Goal: Task Accomplishment & Management: Complete application form

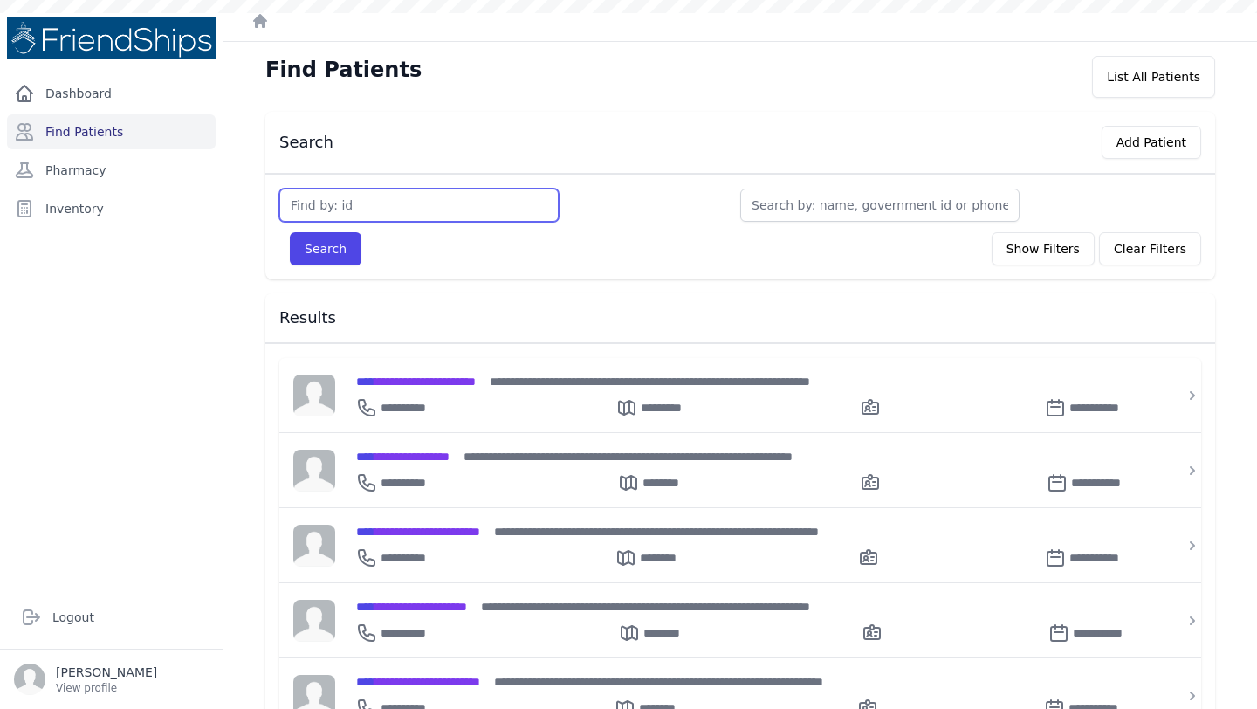
click at [390, 200] on input "text" at bounding box center [418, 205] width 279 height 33
type input "1"
type input "171"
click at [333, 260] on button "Search" at bounding box center [326, 248] width 72 height 33
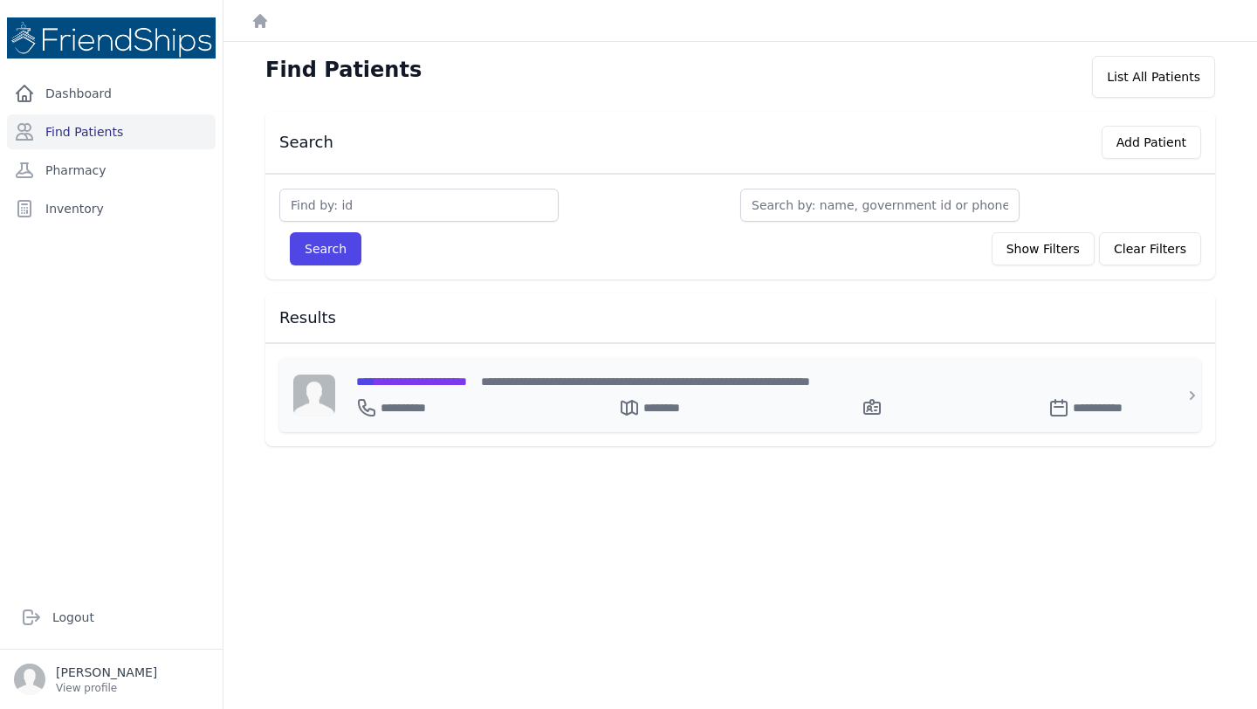
click at [443, 381] on span "**********" at bounding box center [411, 381] width 111 height 12
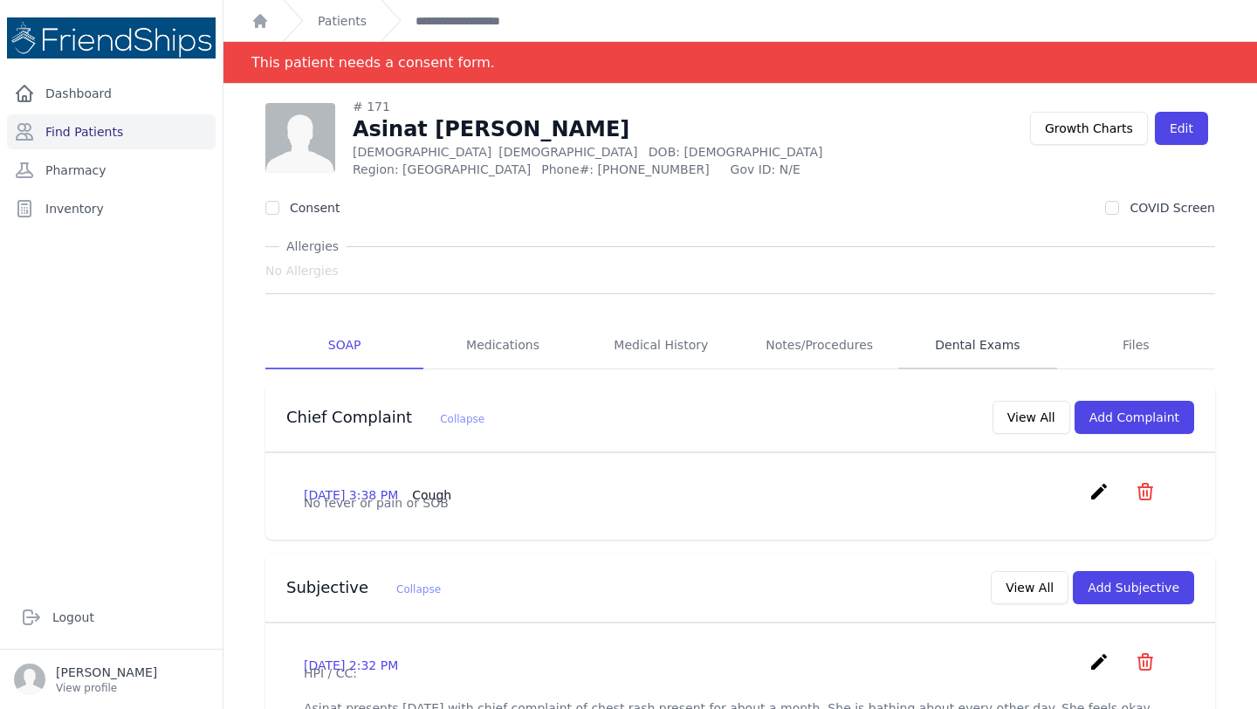
click at [973, 346] on link "Dental Exams" at bounding box center [977, 345] width 158 height 47
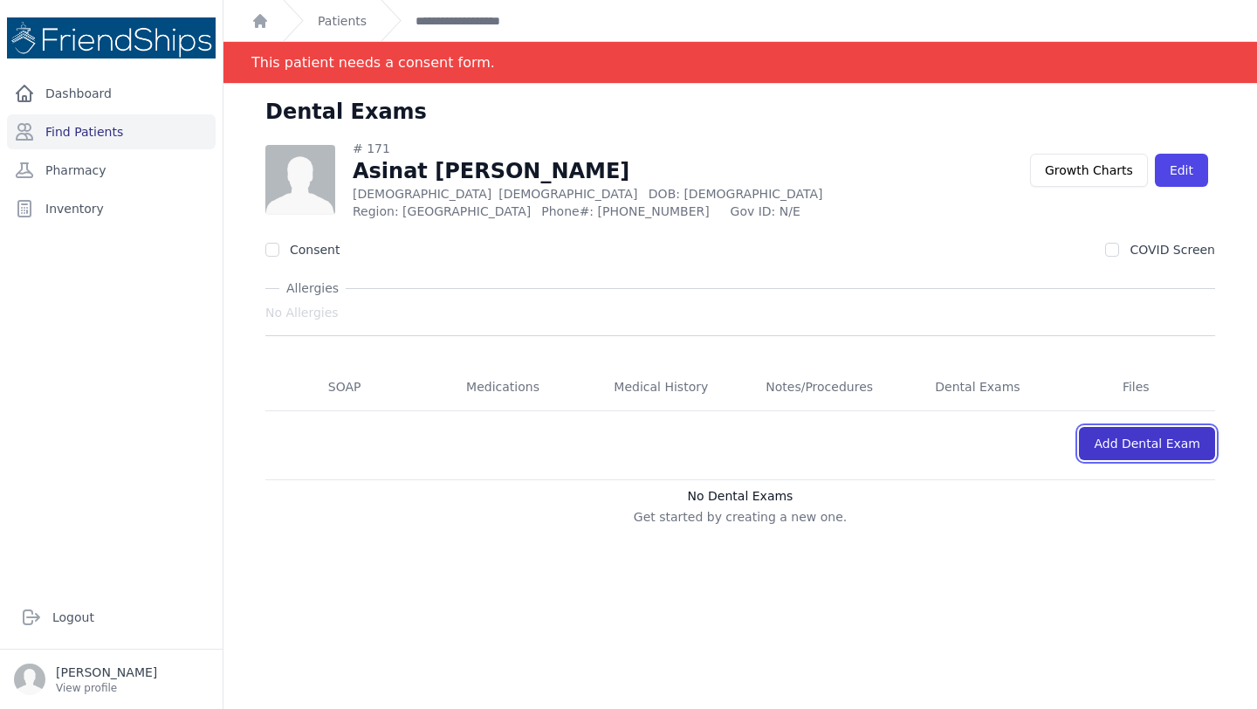
click at [1167, 446] on link "Add Dental Exam" at bounding box center [1147, 443] width 136 height 33
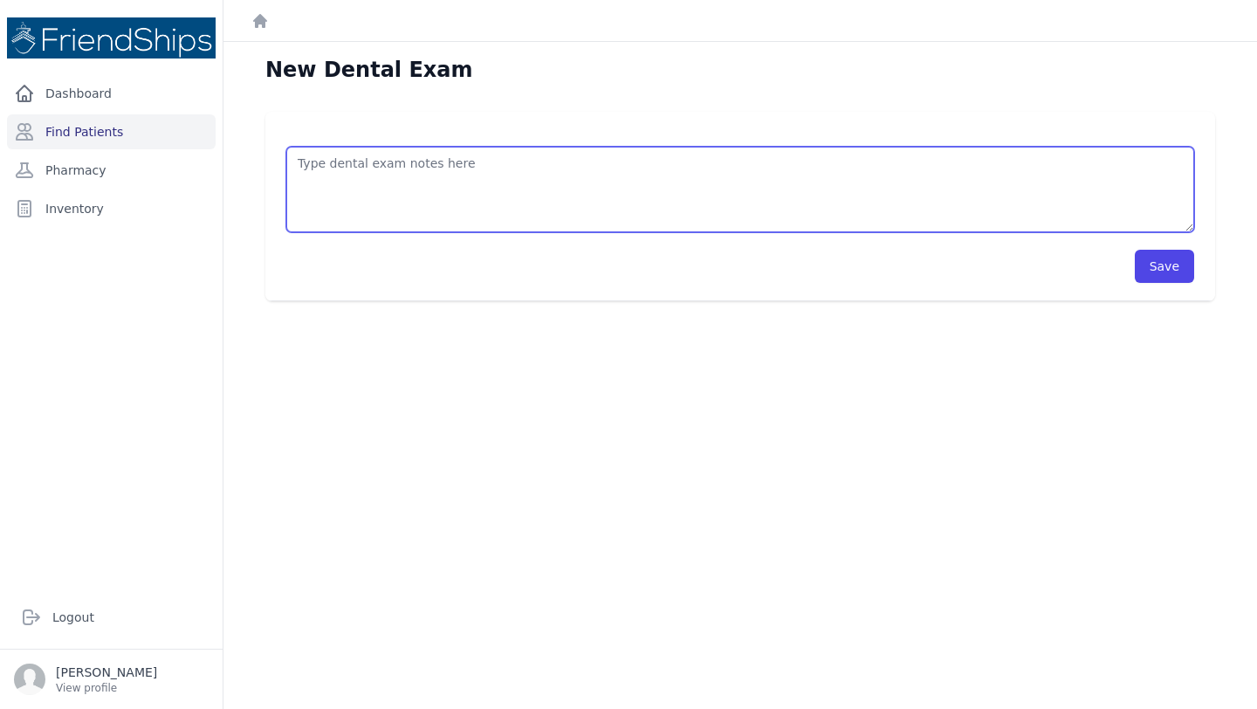
click at [606, 168] on textarea at bounding box center [740, 190] width 908 height 86
type textarea "T"
type textarea "-"
type textarea "Too much sugar! (Motivation and advice) Extraction (15/16/17) Suture Dental Amo…"
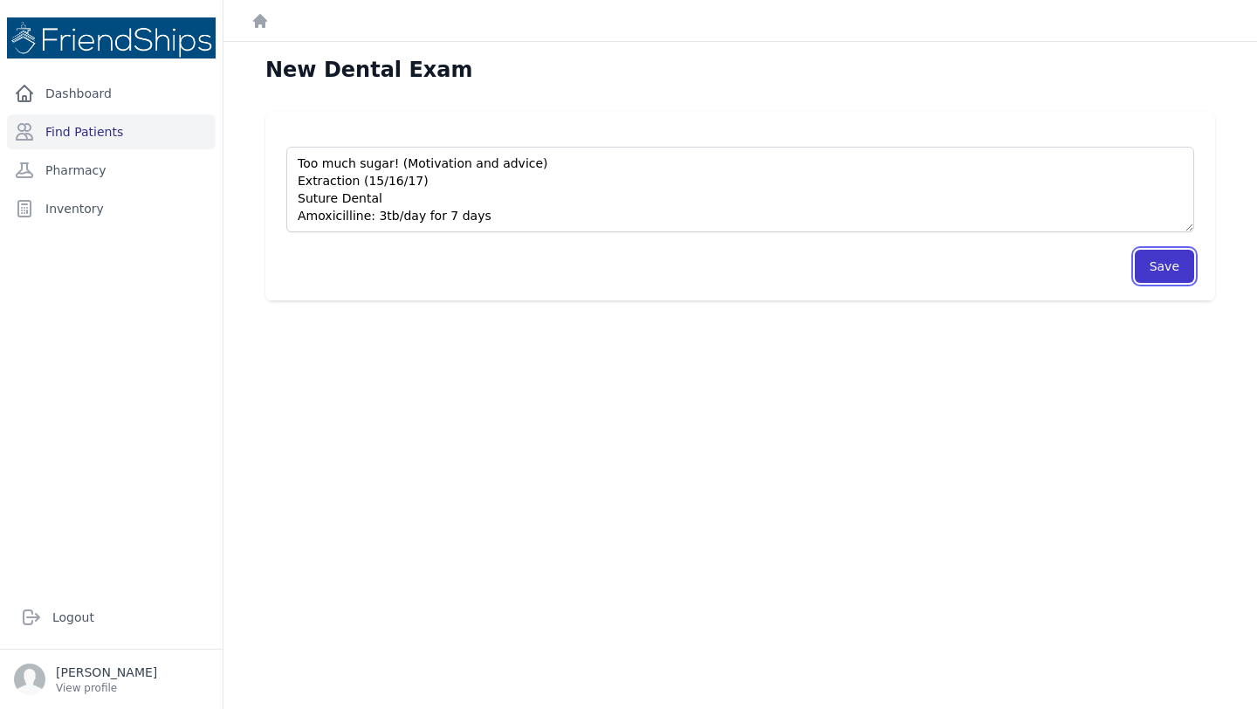
click at [1167, 268] on button "Save" at bounding box center [1164, 266] width 59 height 33
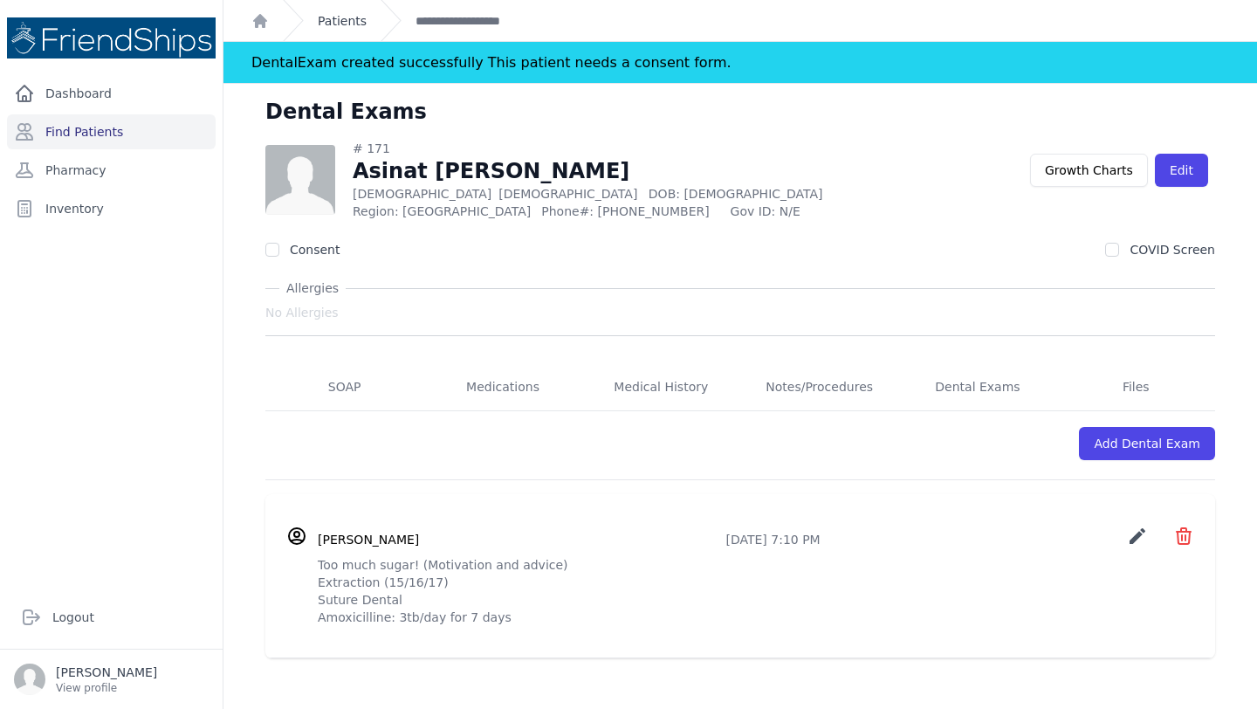
click at [349, 21] on link "Patients" at bounding box center [342, 20] width 49 height 17
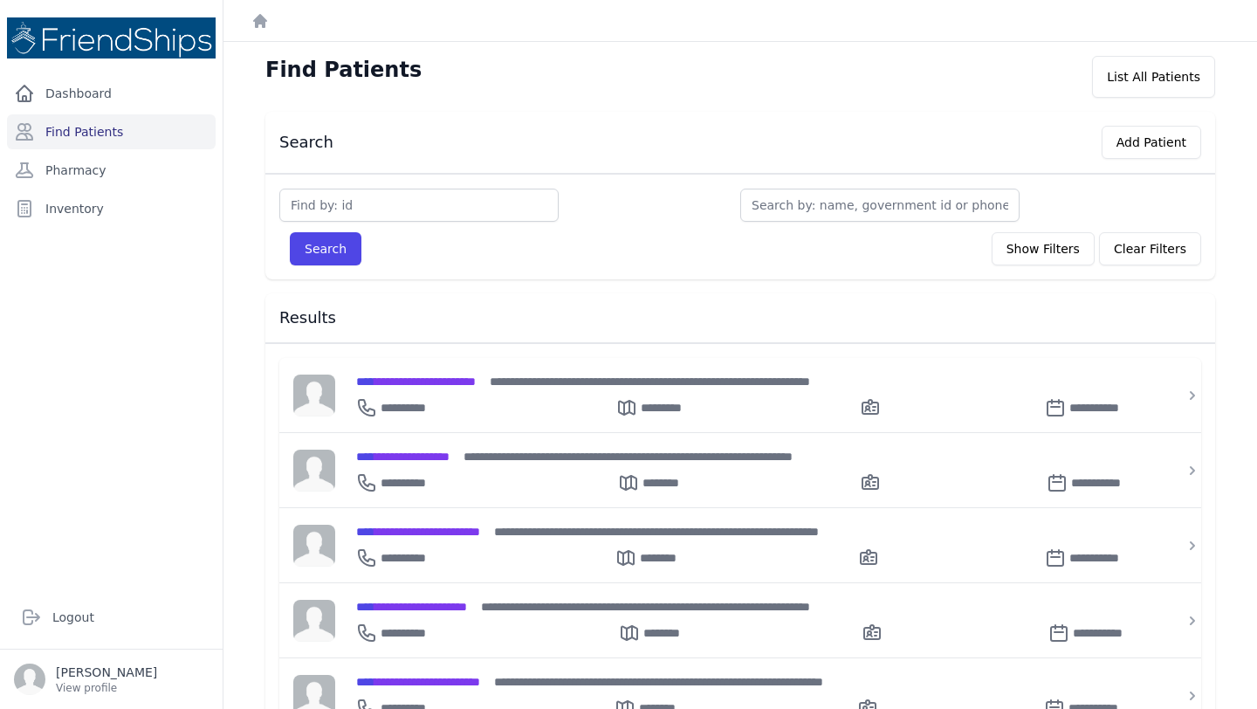
click at [360, 187] on div "Search Show Filters Clear Filters Filter By Age 0-20 21-40 41-60 60+ Filter By …" at bounding box center [740, 227] width 950 height 106
click at [360, 203] on input "text" at bounding box center [418, 205] width 279 height 33
type input "604"
click at [329, 244] on button "Search" at bounding box center [326, 248] width 72 height 33
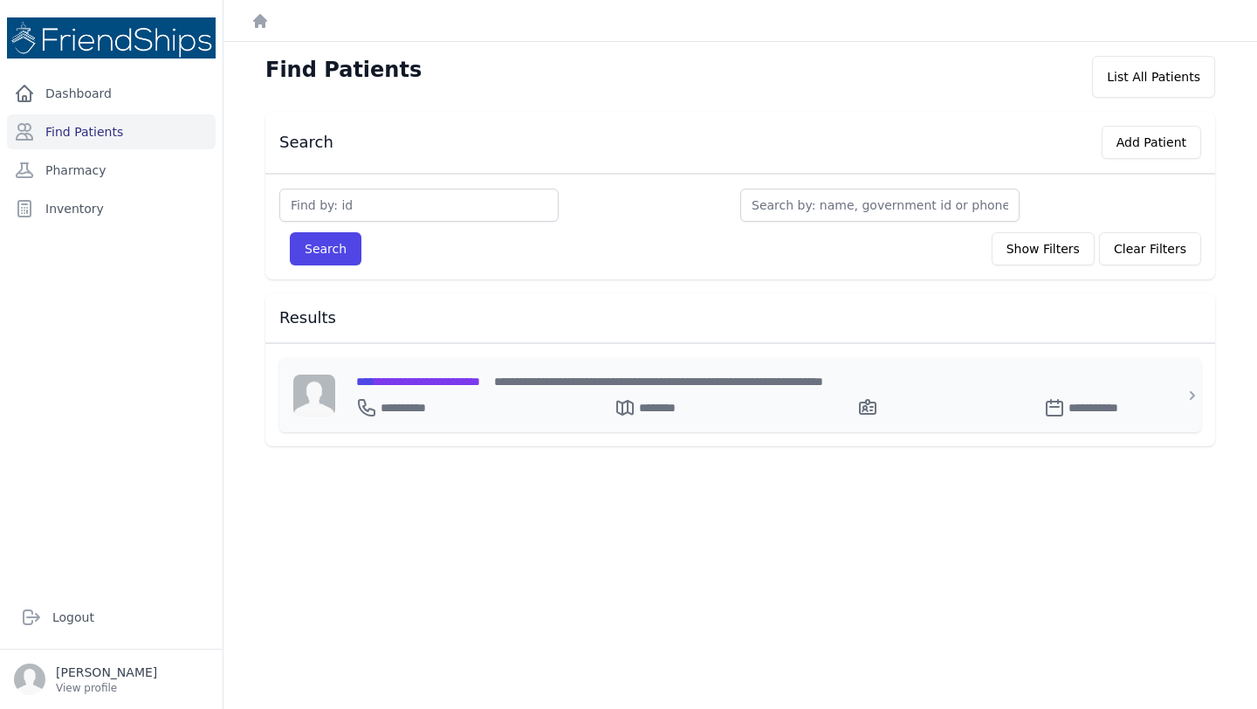
click at [448, 397] on div "**********" at bounding box center [404, 407] width 96 height 21
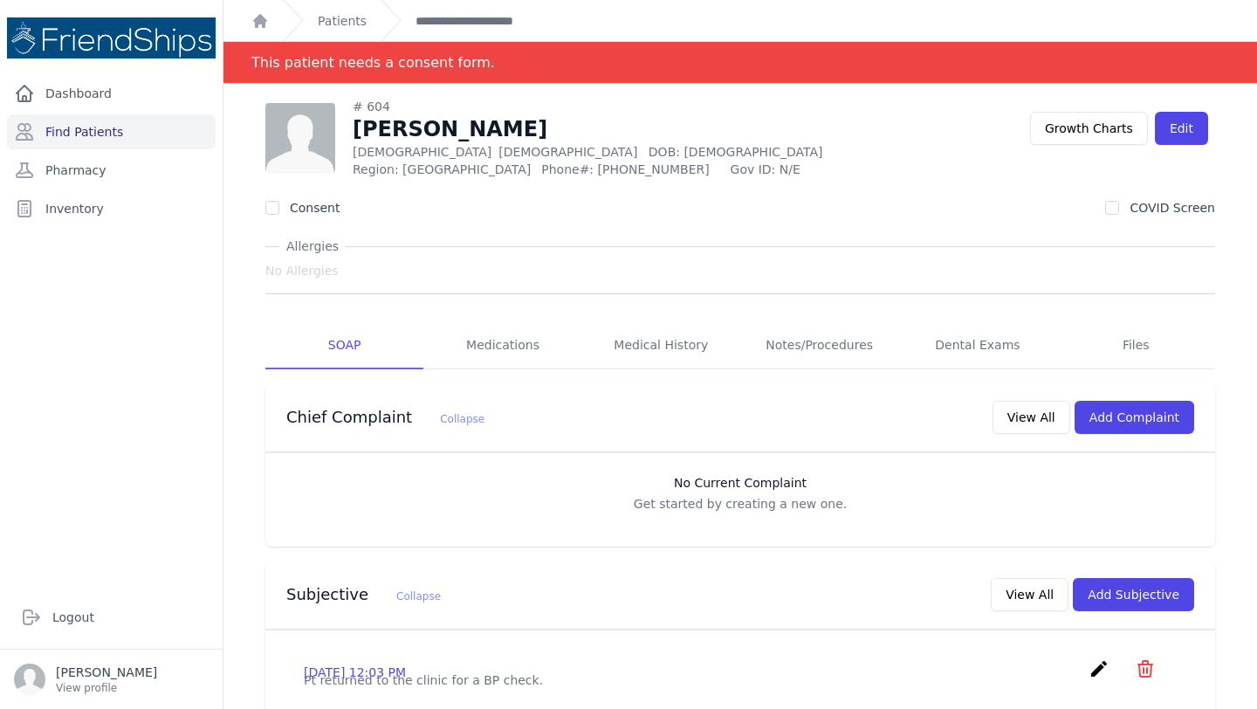
scroll to position [35, 0]
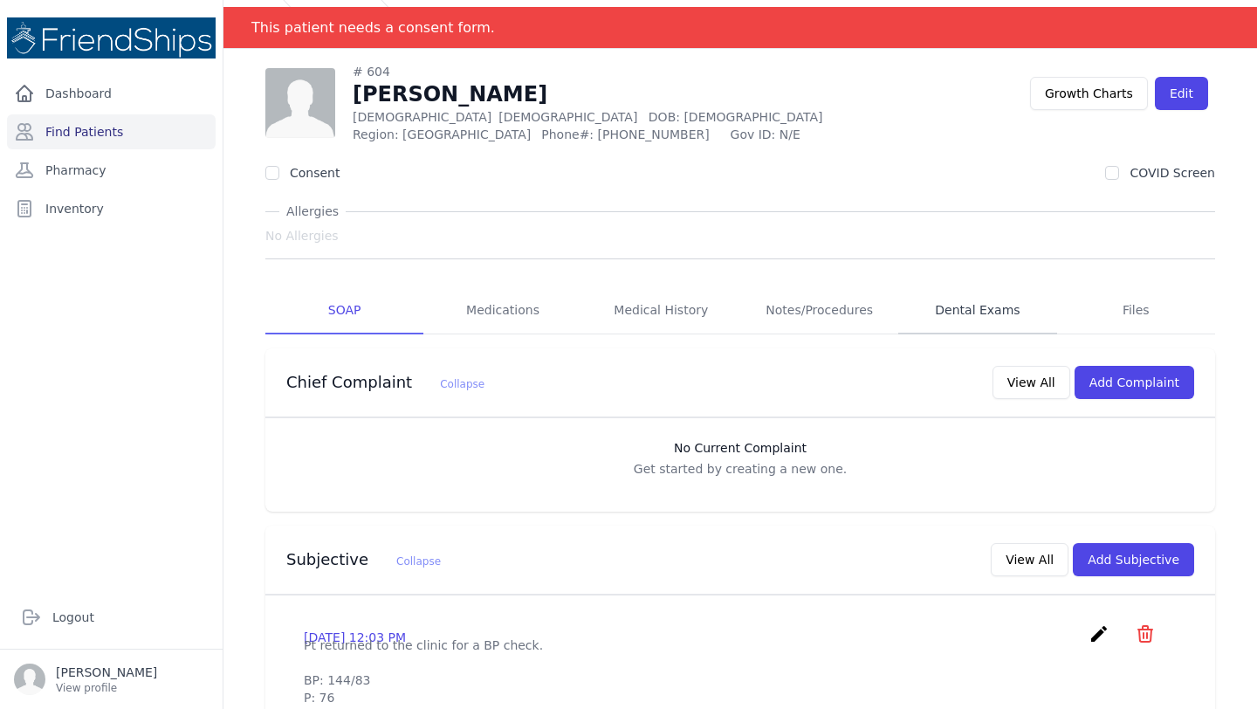
click at [984, 308] on link "Dental Exams" at bounding box center [977, 310] width 158 height 47
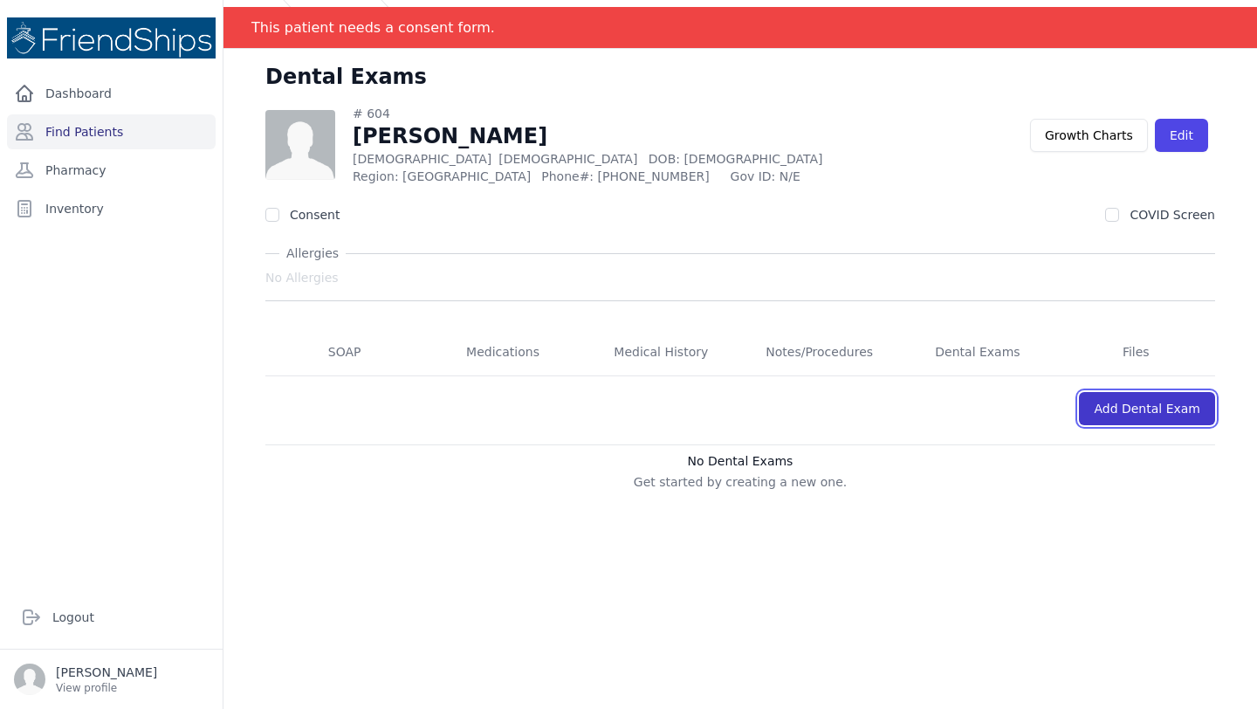
click at [1121, 412] on link "Add Dental Exam" at bounding box center [1147, 408] width 136 height 33
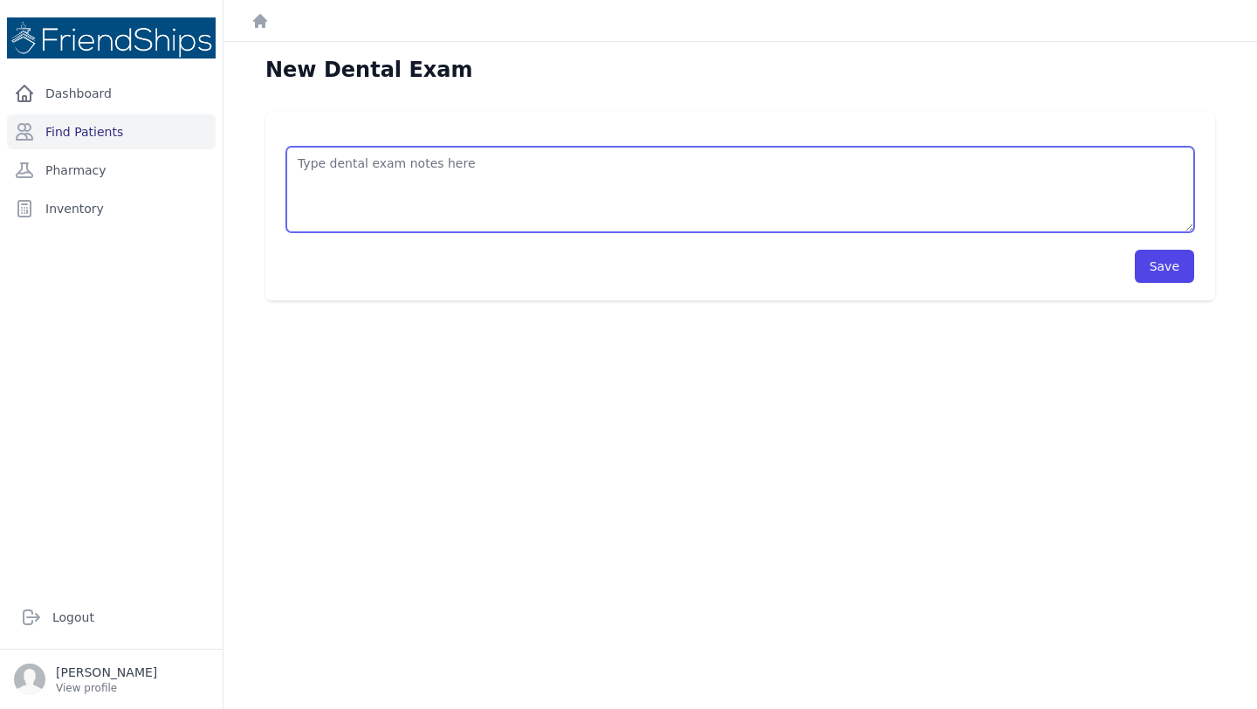
click at [381, 161] on textarea at bounding box center [740, 190] width 908 height 86
click at [363, 164] on textarea "X-ray (14 &15)" at bounding box center [740, 190] width 908 height 86
type textarea "X-ray (14 & 15) Extraction 15"
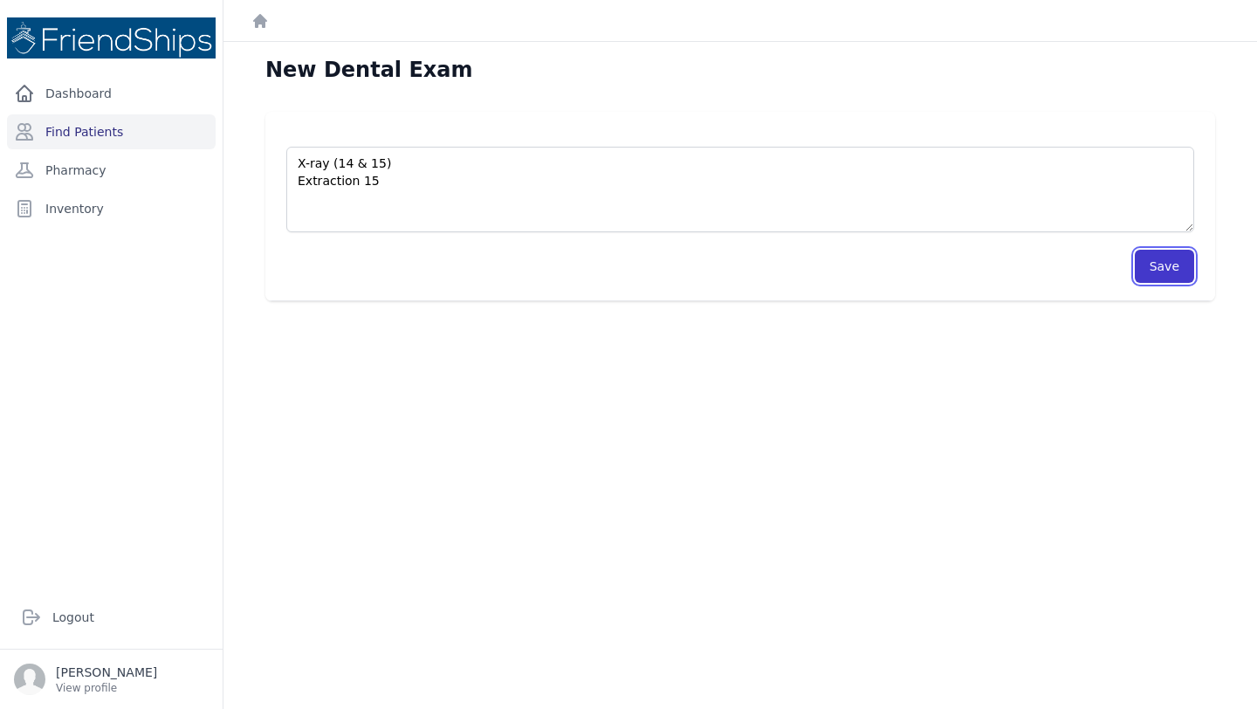
click at [1143, 271] on button "Save" at bounding box center [1164, 266] width 59 height 33
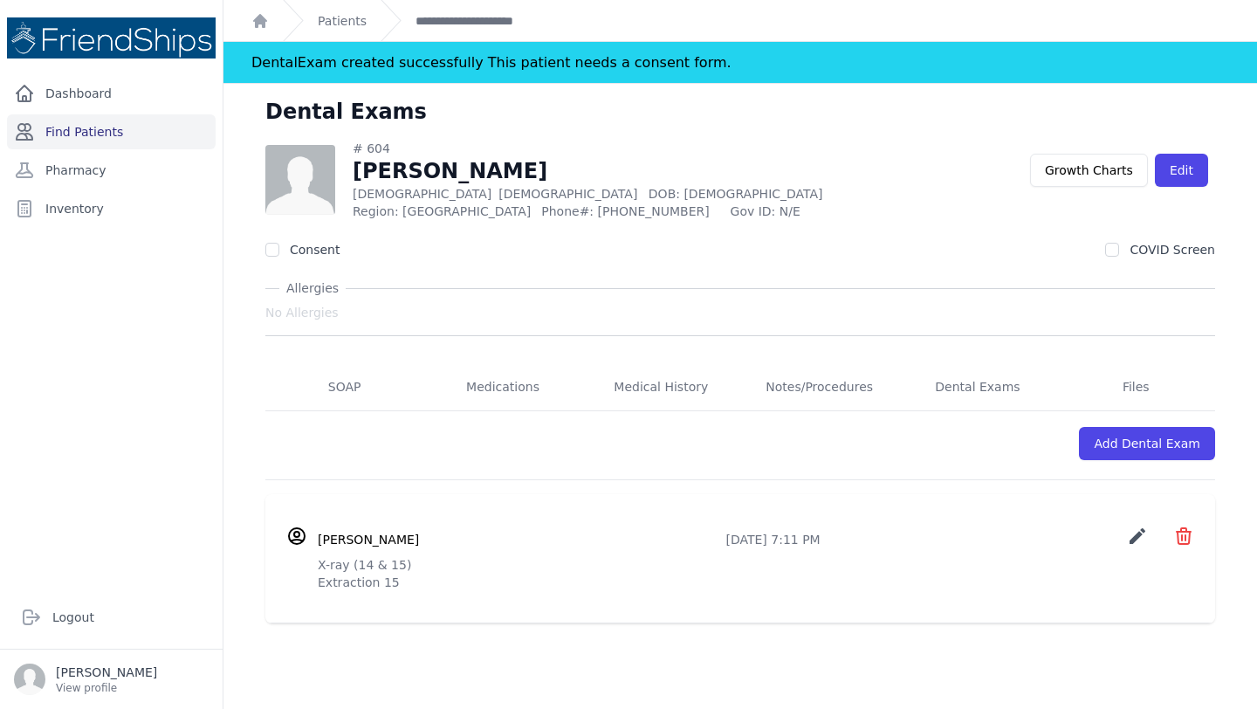
click at [73, 123] on link "Find Patients" at bounding box center [111, 131] width 209 height 35
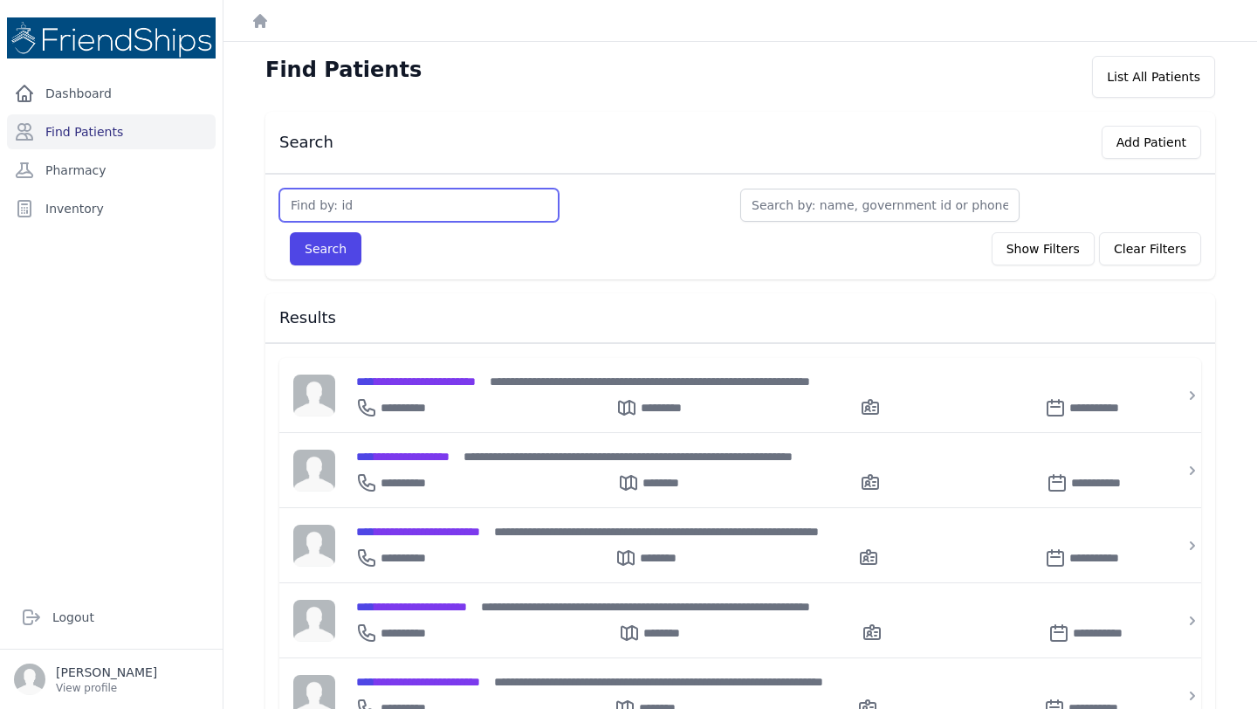
click at [381, 210] on input "text" at bounding box center [418, 205] width 279 height 33
type input "214"
click at [290, 232] on button "Search" at bounding box center [326, 248] width 72 height 33
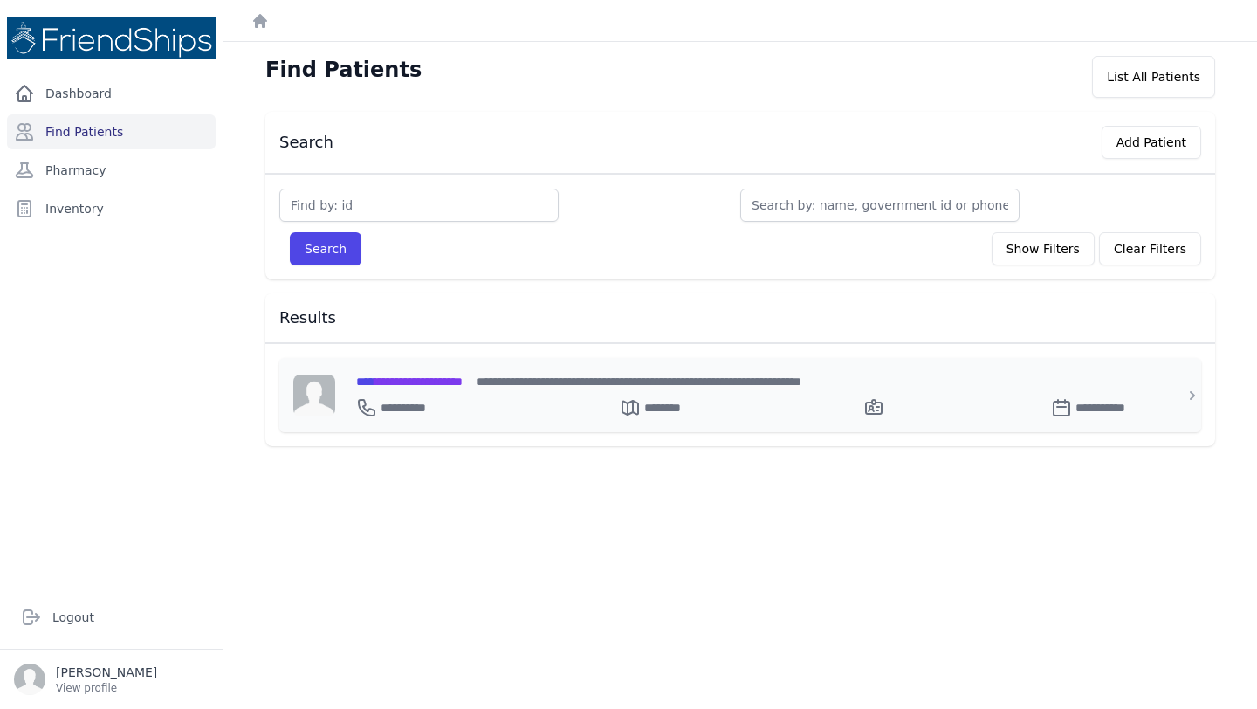
click at [418, 381] on span "**********" at bounding box center [409, 381] width 107 height 12
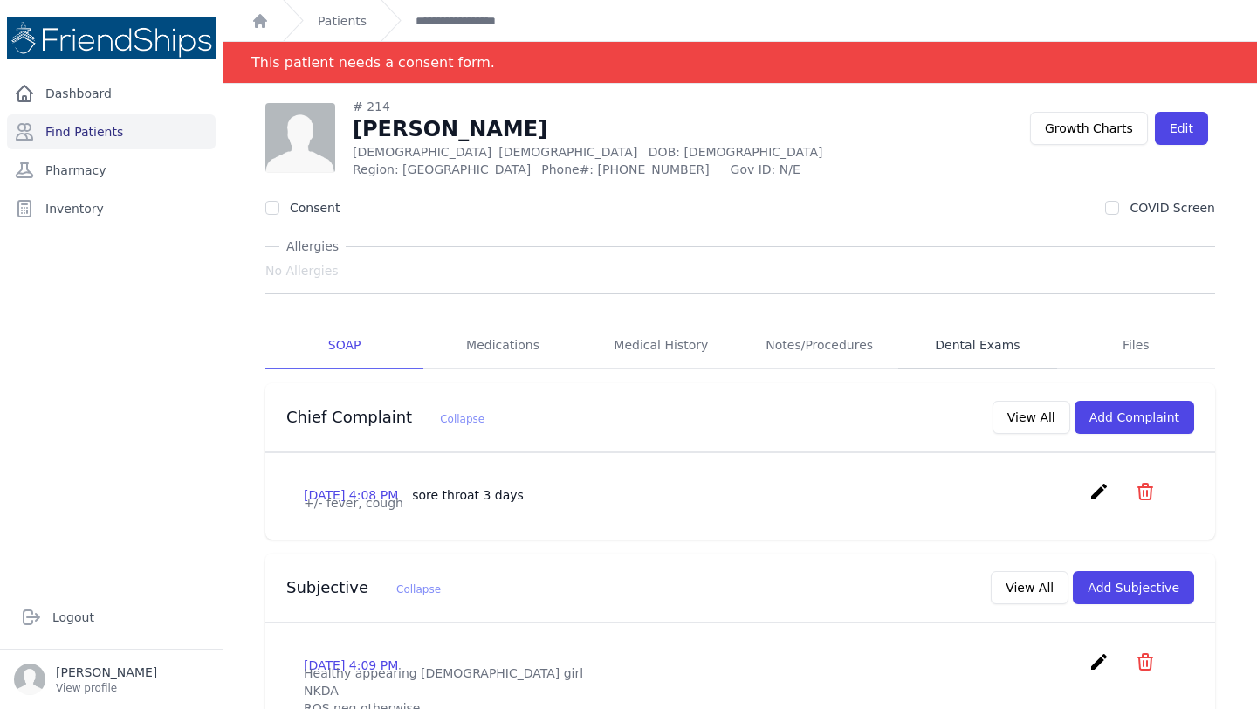
click at [992, 345] on link "Dental Exams" at bounding box center [977, 345] width 158 height 47
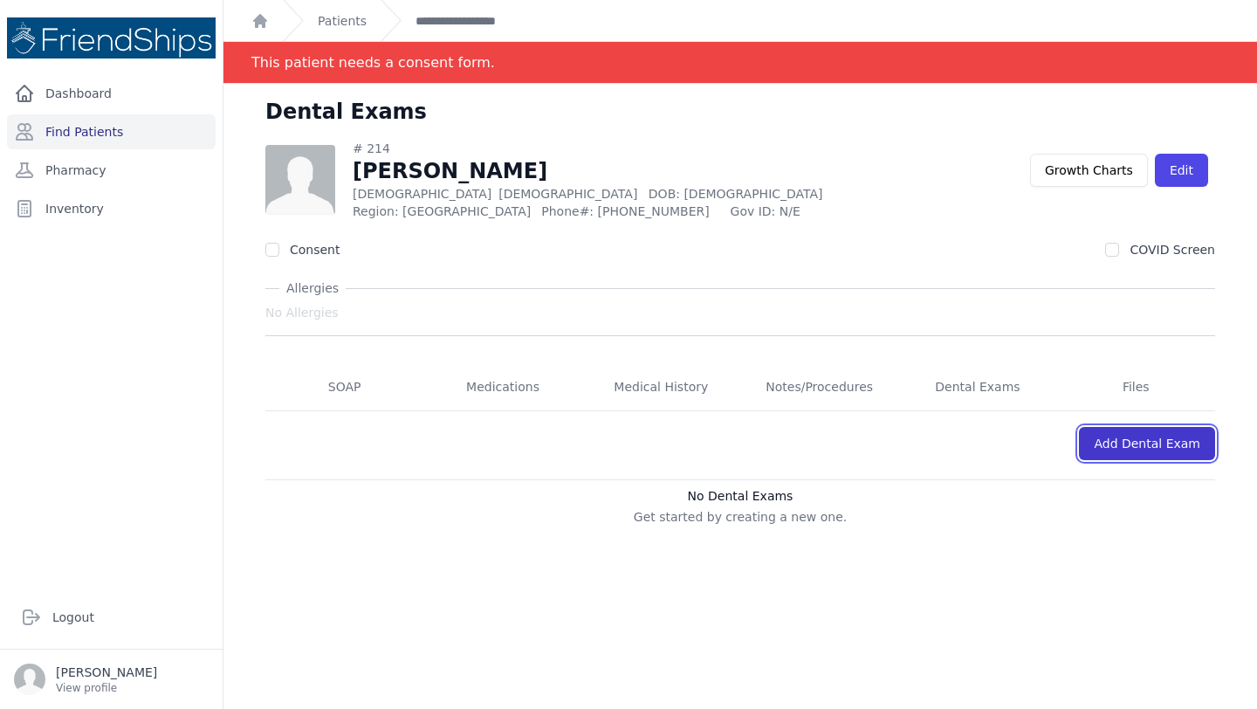
click at [1129, 441] on link "Add Dental Exam" at bounding box center [1147, 443] width 136 height 33
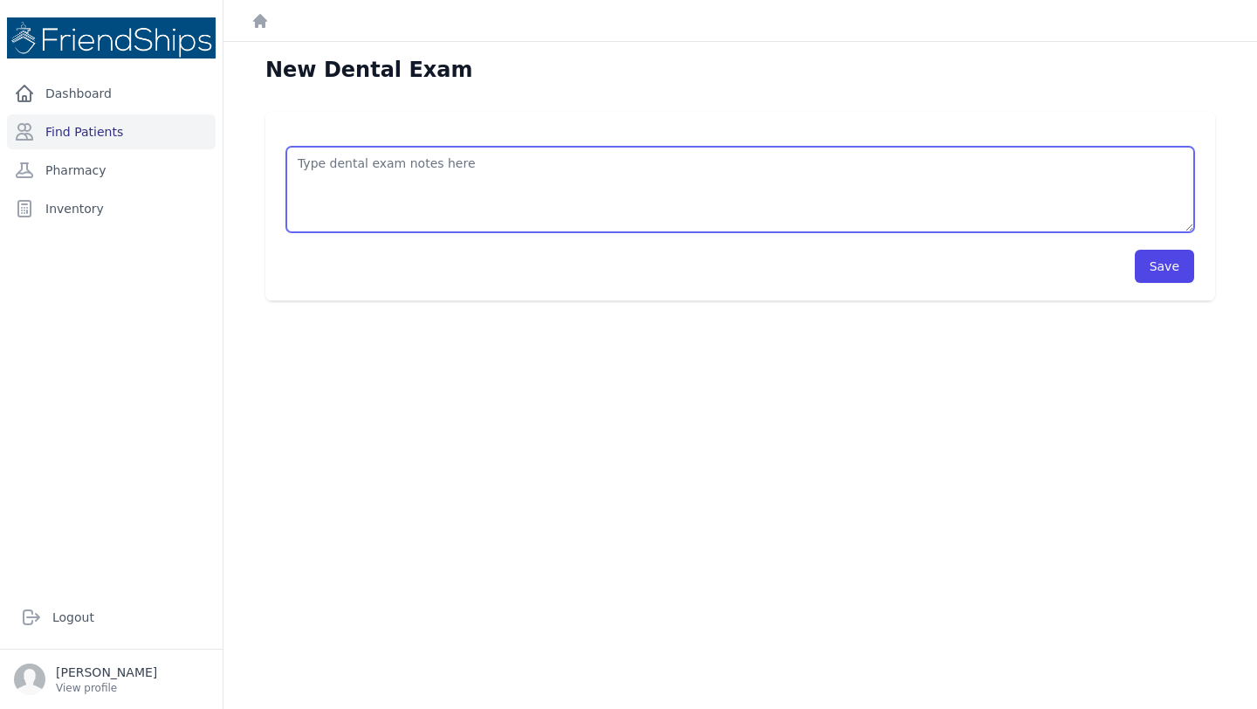
click at [423, 179] on textarea at bounding box center [740, 190] width 908 height 86
click at [335, 165] on textarea "Motication and advice to stop sugar!" at bounding box center [740, 190] width 908 height 86
click at [316, 182] on textarea "Motivation and advice to stop sugar!" at bounding box center [740, 190] width 908 height 86
type textarea "Motivation and advice to stop sugar! 24 and 36 destroyed because sugar!"
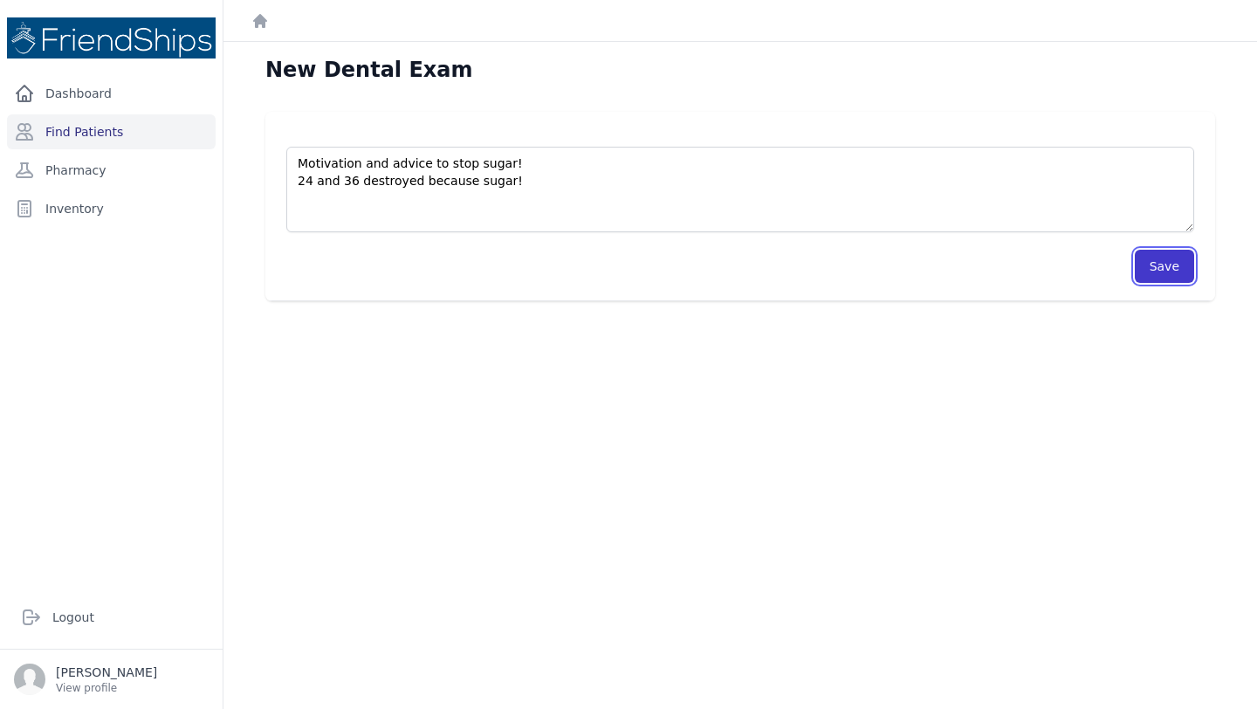
click at [1168, 269] on button "Save" at bounding box center [1164, 266] width 59 height 33
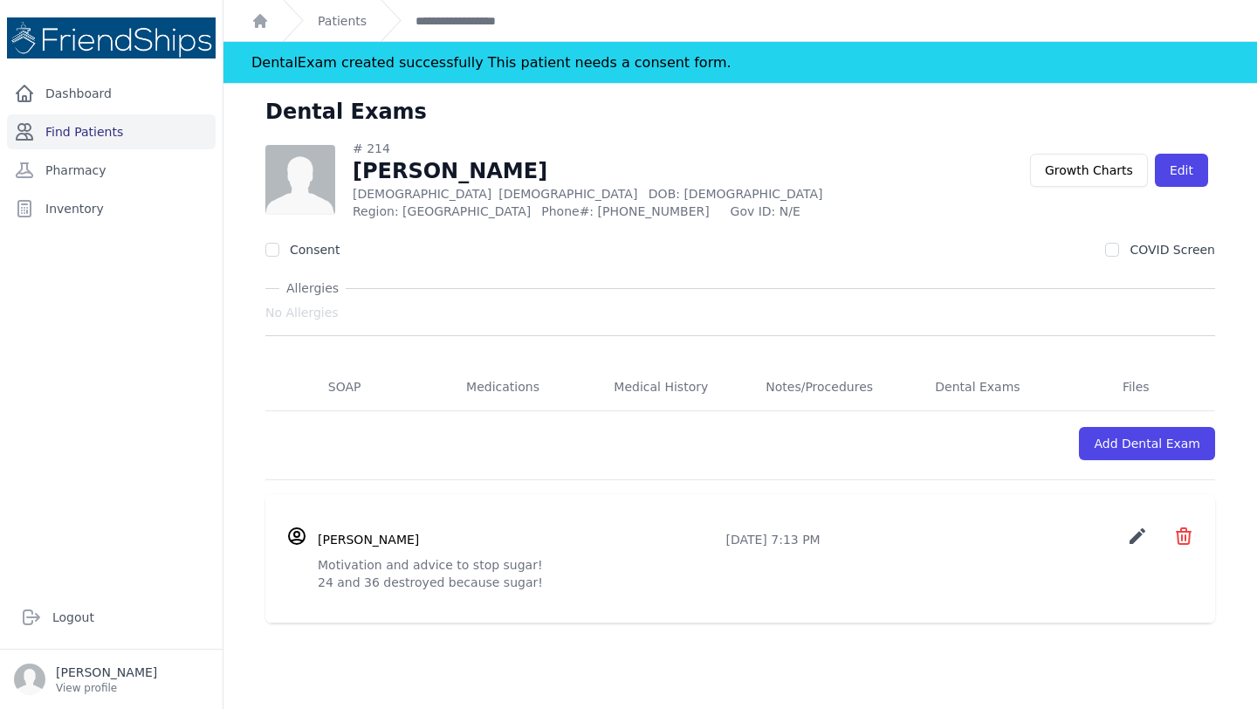
click at [83, 139] on link "Find Patients" at bounding box center [111, 131] width 209 height 35
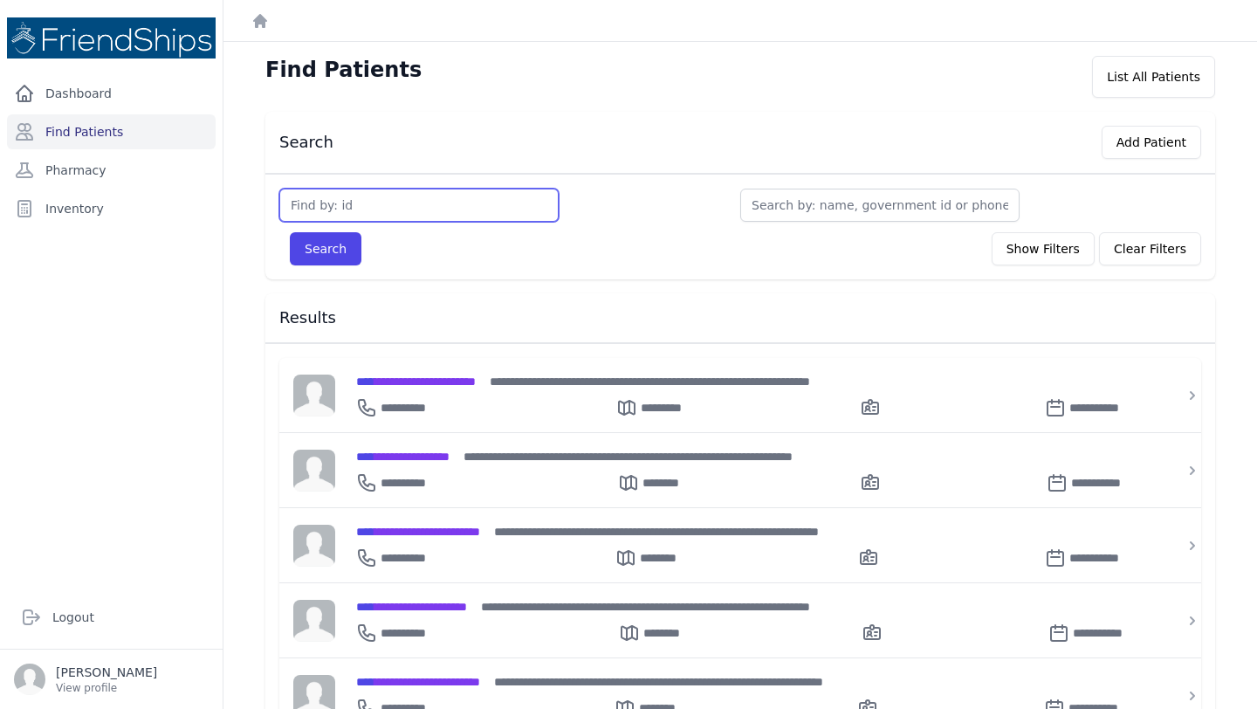
click at [318, 197] on input "text" at bounding box center [418, 205] width 279 height 33
type input "746"
click at [290, 232] on button "Search" at bounding box center [326, 248] width 72 height 33
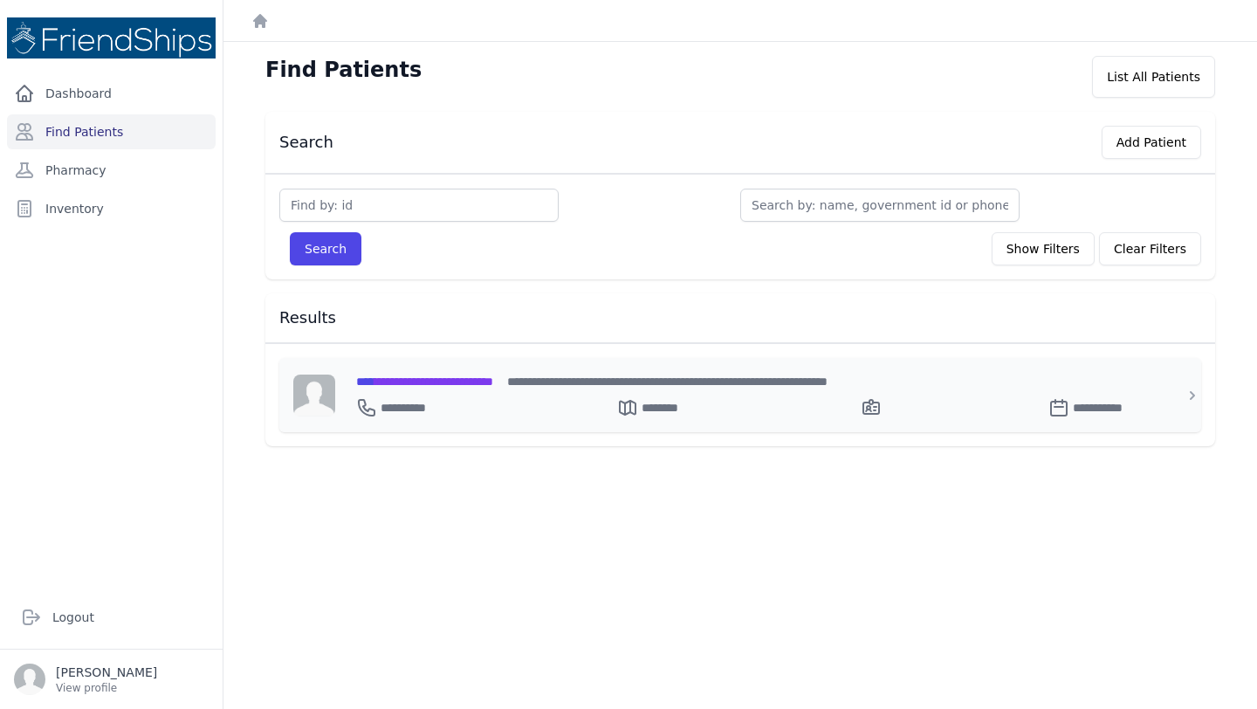
click at [439, 379] on span "**********" at bounding box center [424, 381] width 137 height 12
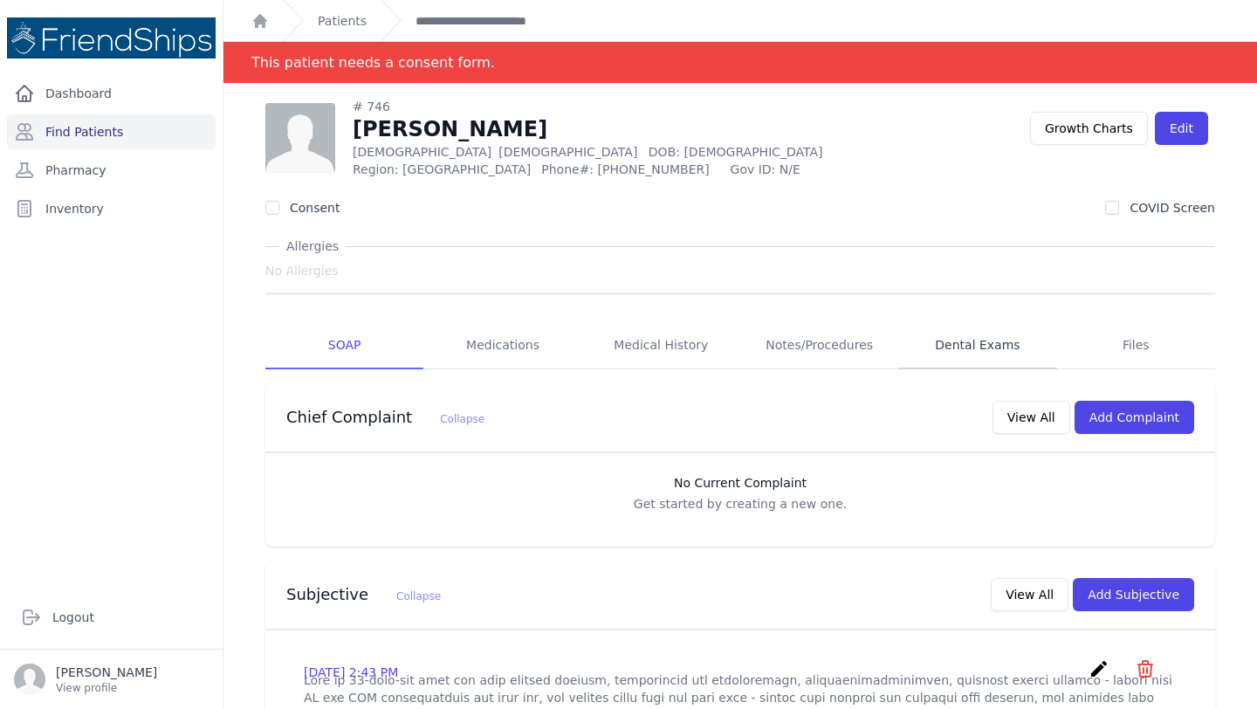
click at [980, 341] on link "Dental Exams" at bounding box center [977, 345] width 158 height 47
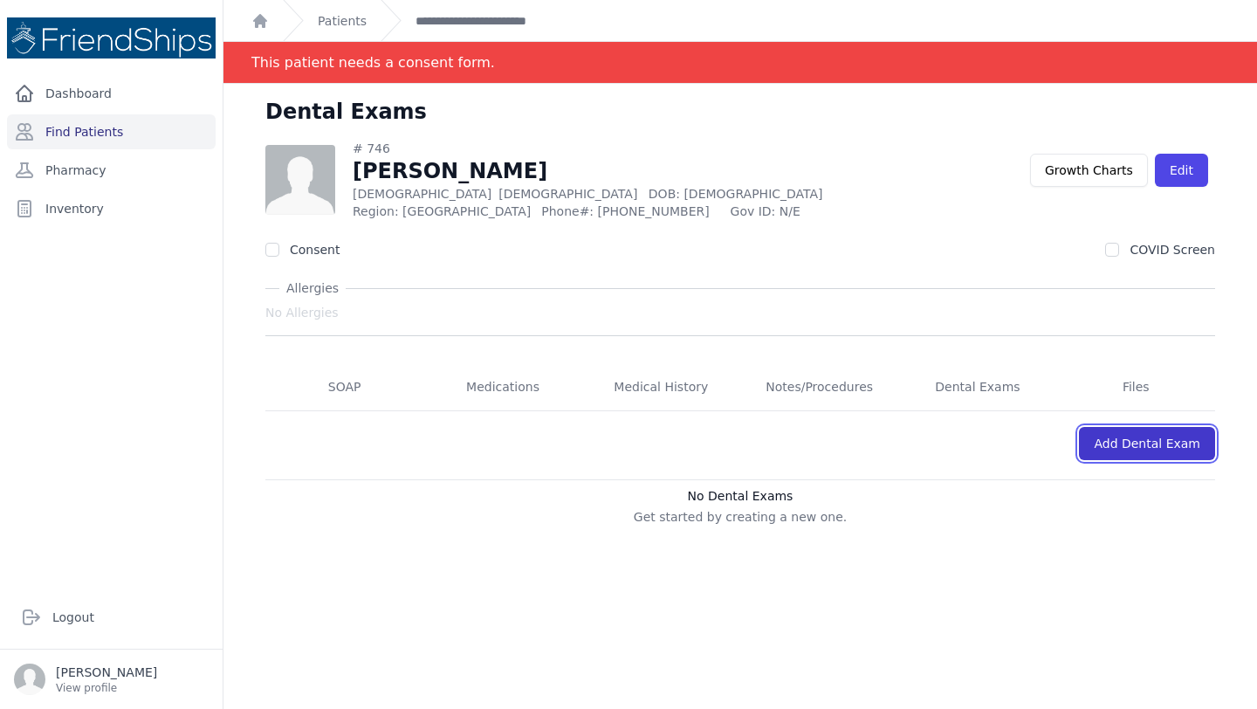
click at [1165, 456] on link "Add Dental Exam" at bounding box center [1147, 443] width 136 height 33
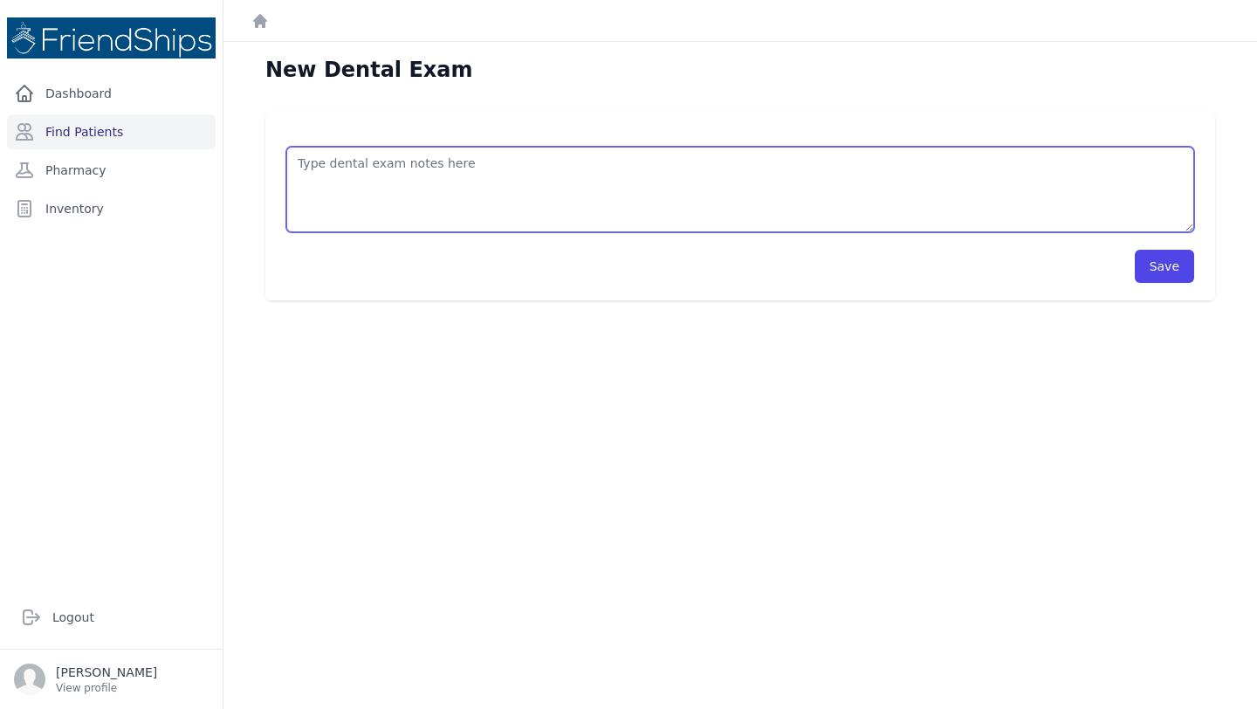
click at [507, 204] on textarea at bounding box center [740, 190] width 908 height 86
type textarea "X-ray 48 Extraction 48"
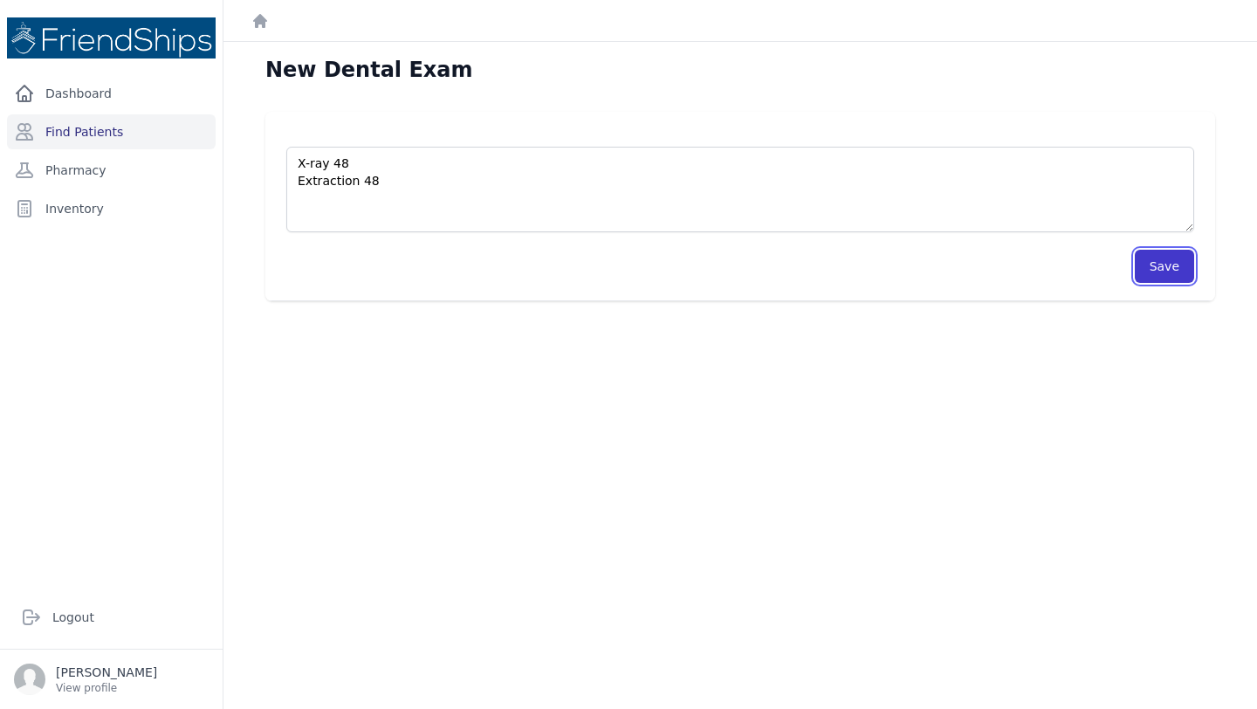
click at [1154, 266] on button "Save" at bounding box center [1164, 266] width 59 height 33
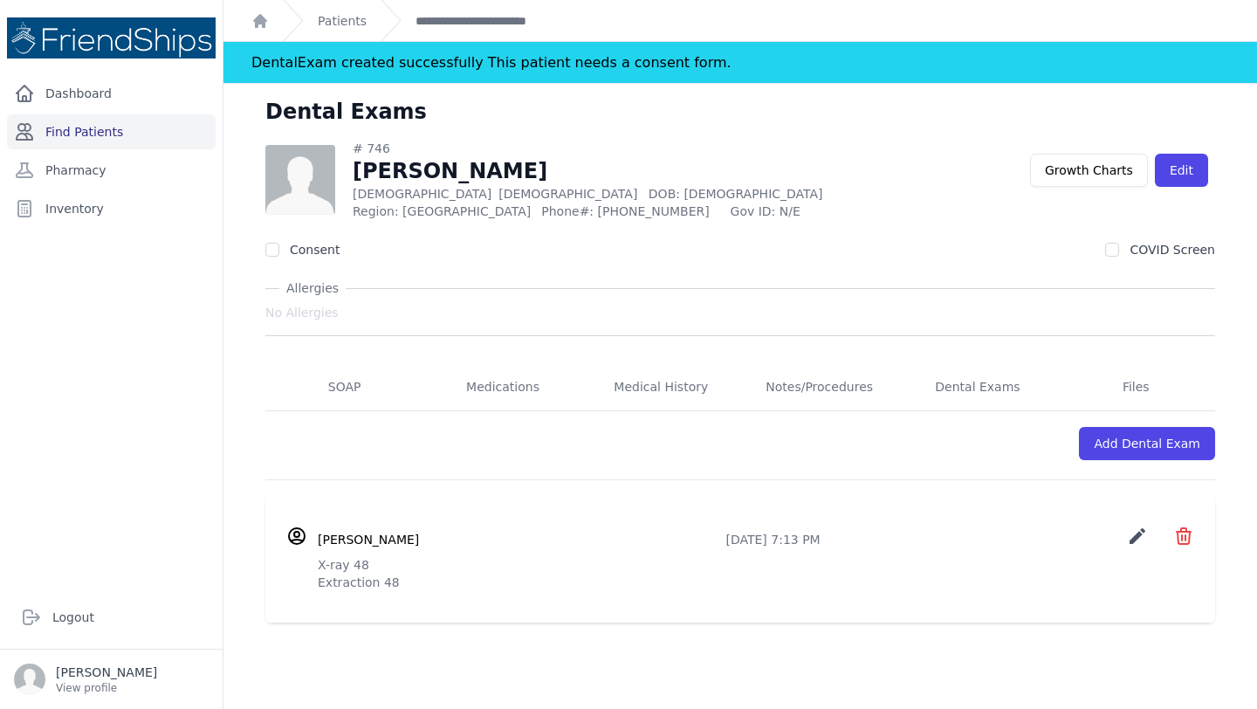
click at [144, 136] on link "Find Patients" at bounding box center [111, 131] width 209 height 35
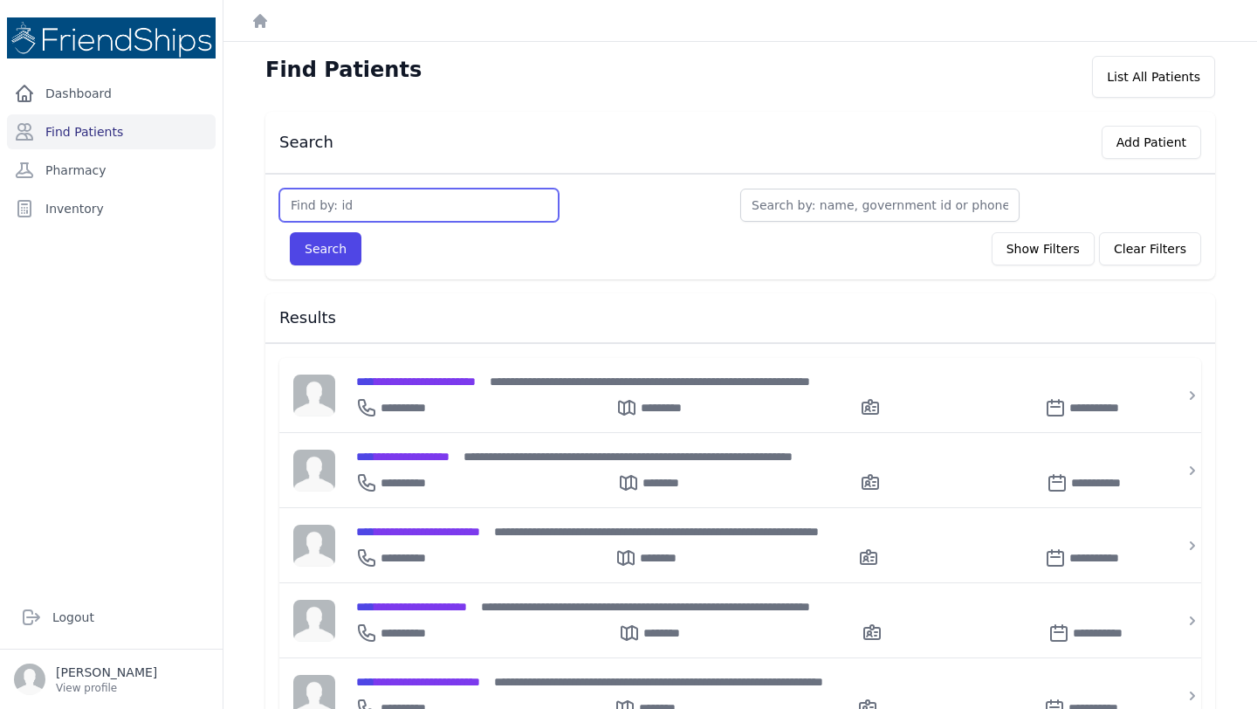
click at [347, 196] on input "text" at bounding box center [418, 205] width 279 height 33
type input "285"
click at [329, 256] on button "Search" at bounding box center [326, 248] width 72 height 33
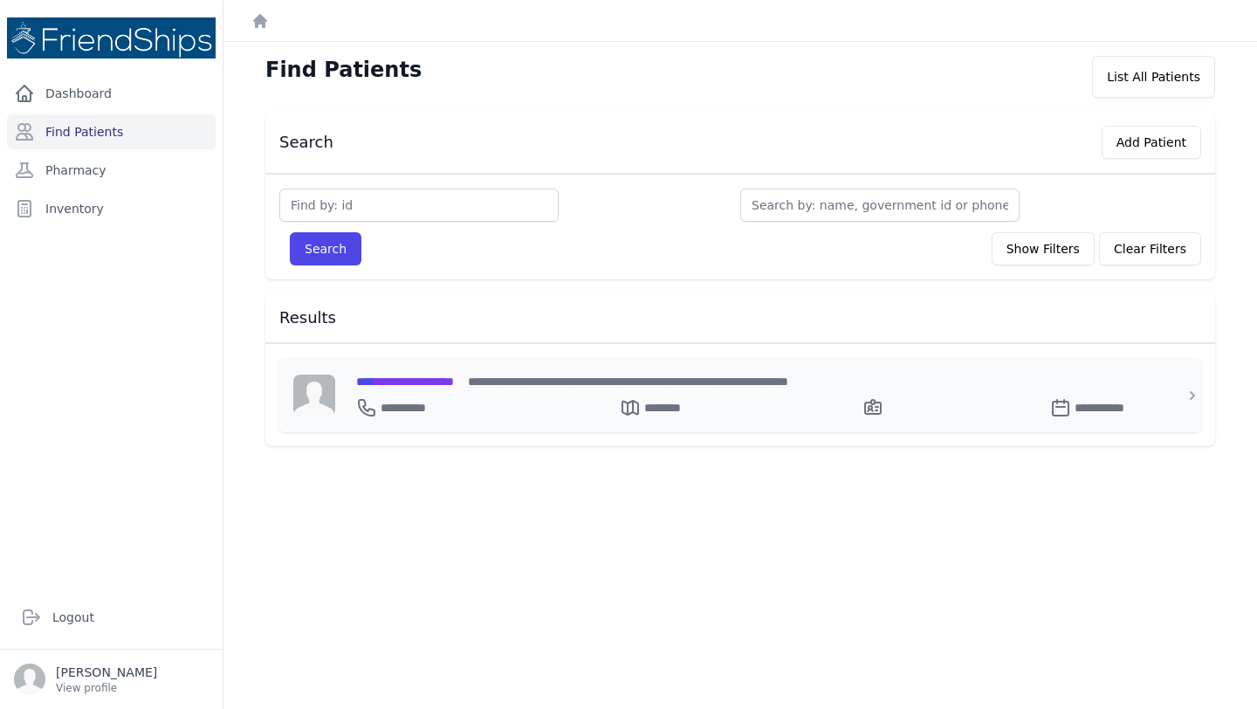
click at [407, 380] on span "**********" at bounding box center [405, 381] width 98 height 12
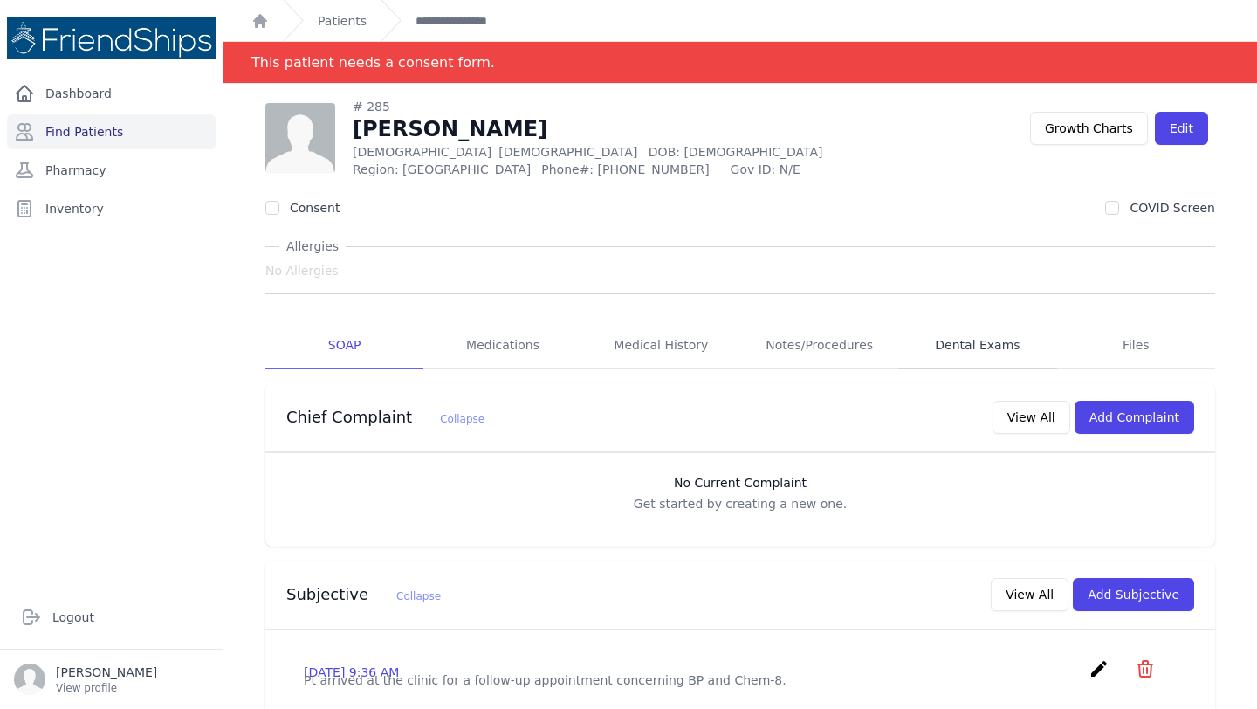
click at [993, 333] on link "Dental Exams" at bounding box center [977, 345] width 158 height 47
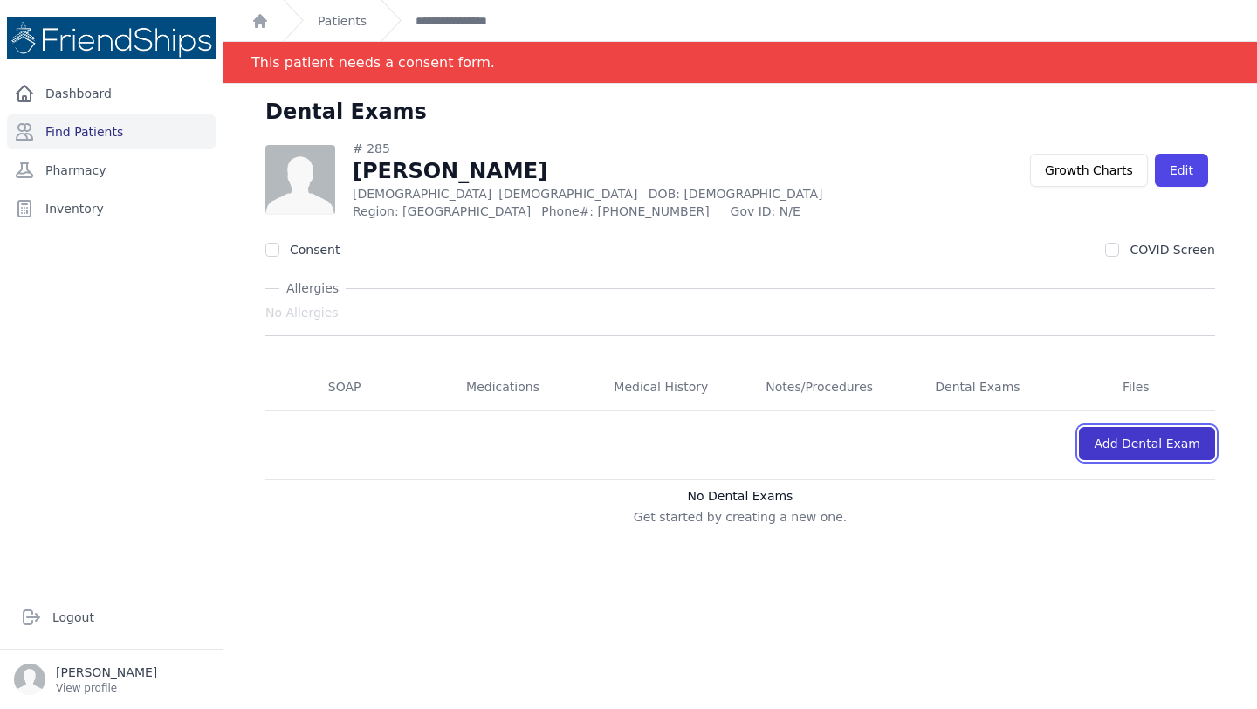
click at [1163, 445] on link "Add Dental Exam" at bounding box center [1147, 443] width 136 height 33
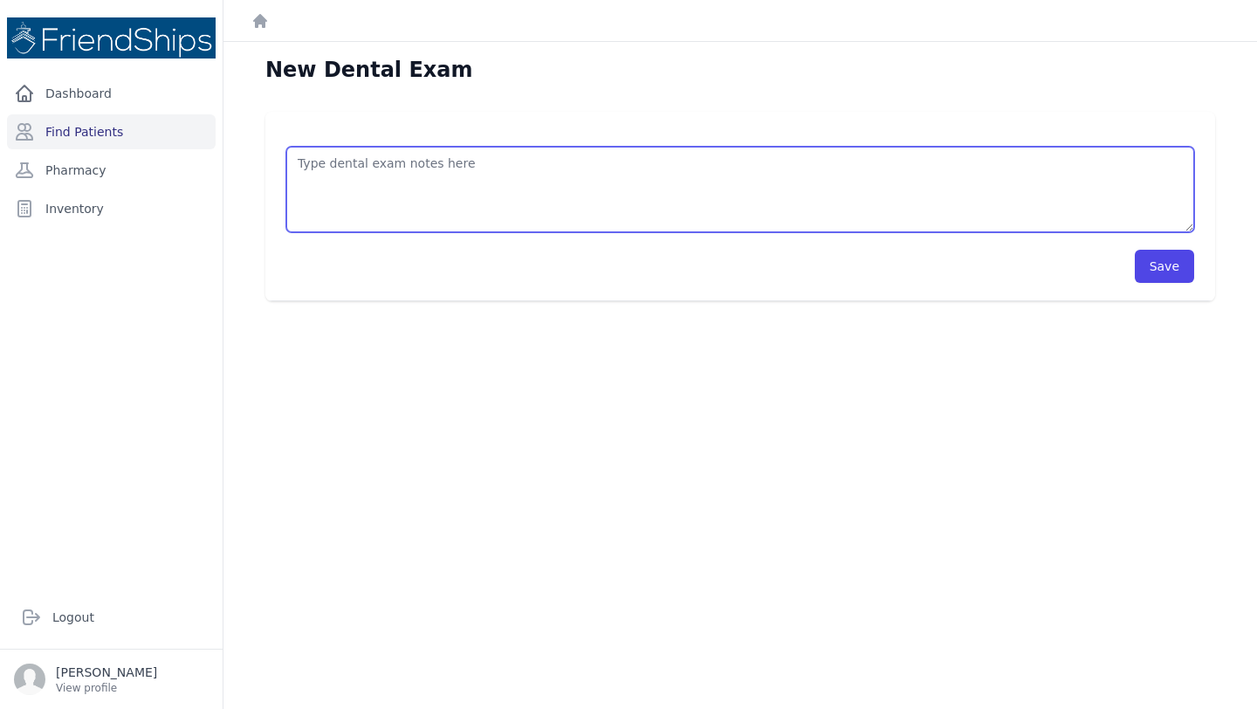
click at [410, 168] on textarea at bounding box center [740, 190] width 908 height 86
type textarea "X-ray 18 & 34 & 28 Extraction 34"
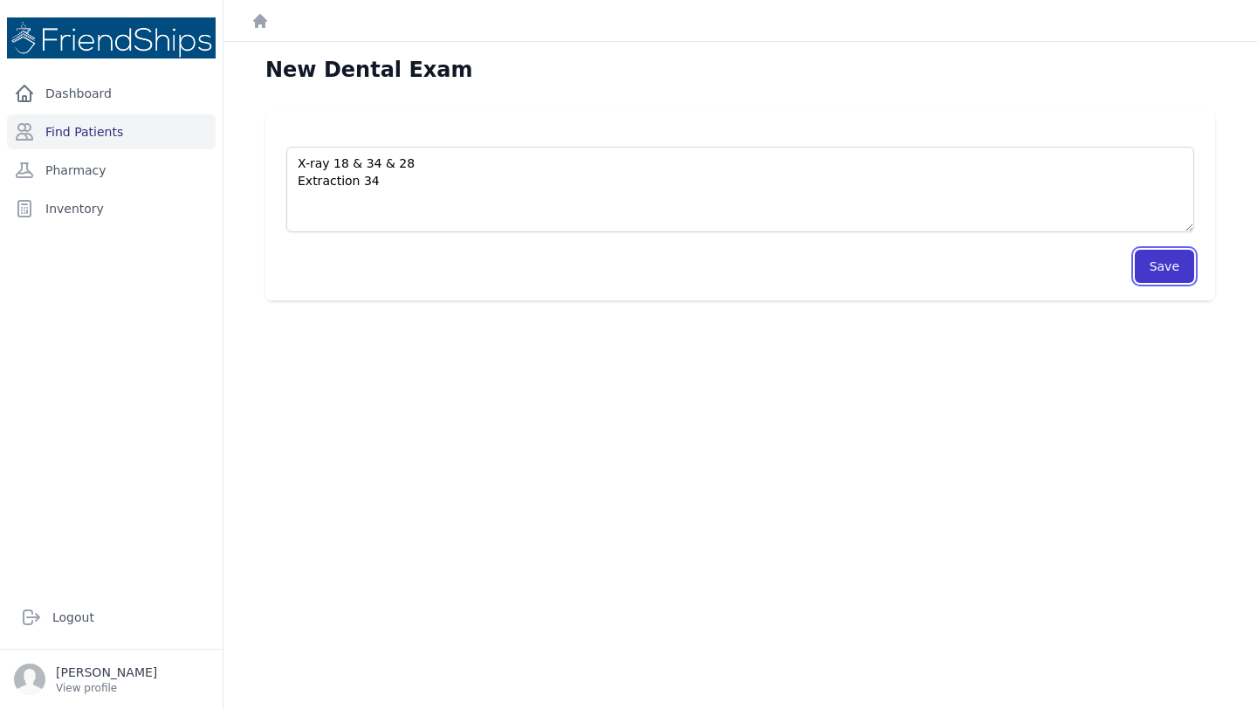
click at [1179, 265] on button "Save" at bounding box center [1164, 266] width 59 height 33
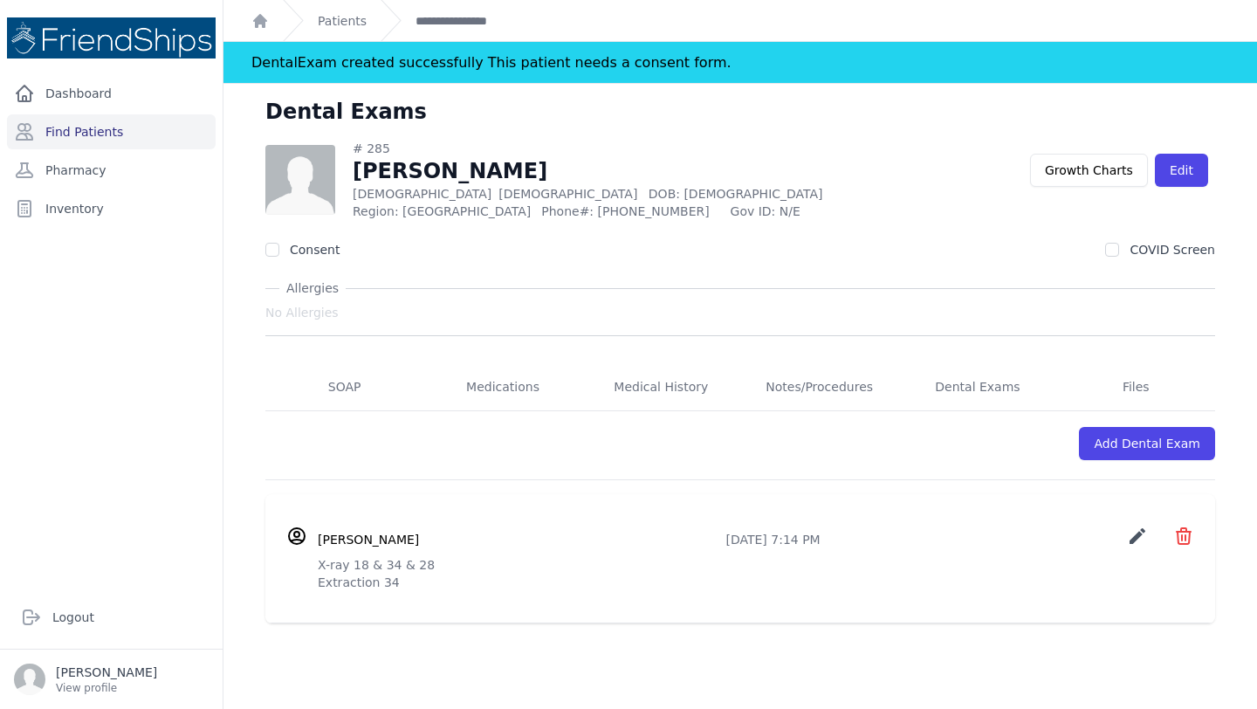
click at [943, 131] on div "Dental Exams" at bounding box center [740, 119] width 1006 height 42
